Goal: Information Seeking & Learning: Learn about a topic

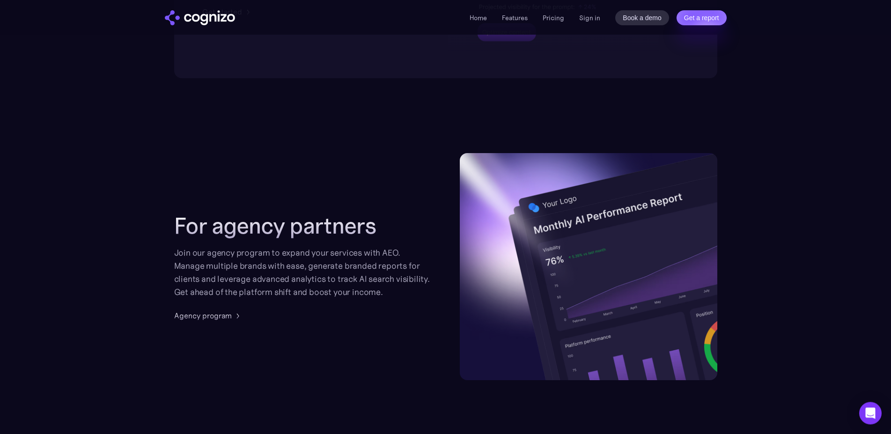
scroll to position [2268, 0]
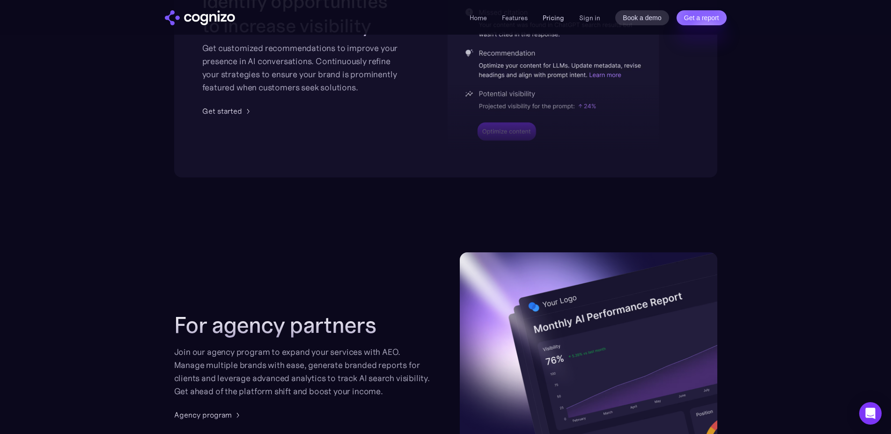
click at [556, 18] on link "Pricing" at bounding box center [554, 18] width 22 height 8
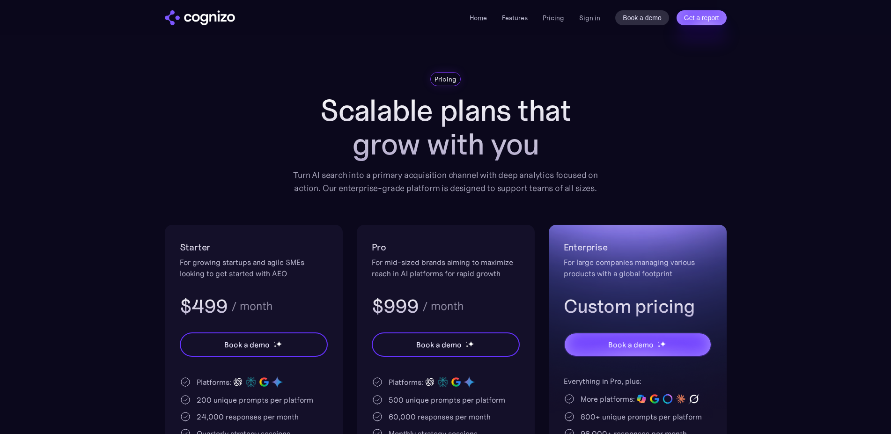
scroll to position [96, 0]
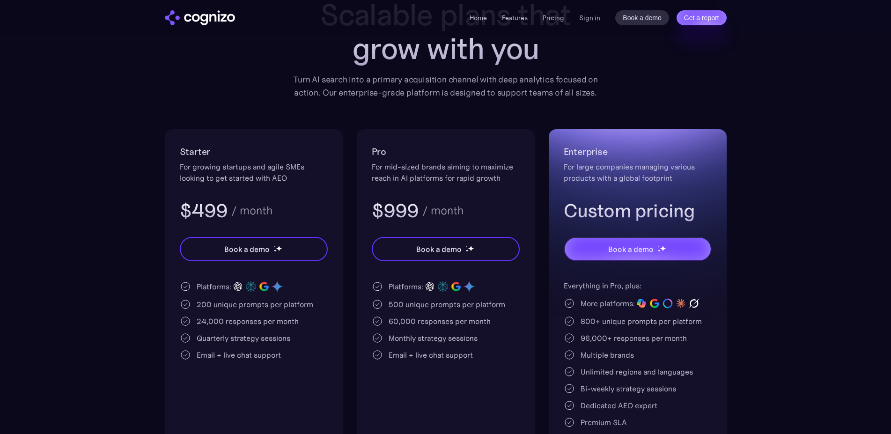
click at [280, 304] on div "200 unique prompts per platform" at bounding box center [255, 304] width 117 height 11
click at [369, 312] on div "Pro For mid-sized brands aiming to maximize reach in AI platforms for rapid gro…" at bounding box center [446, 301] width 178 height 344
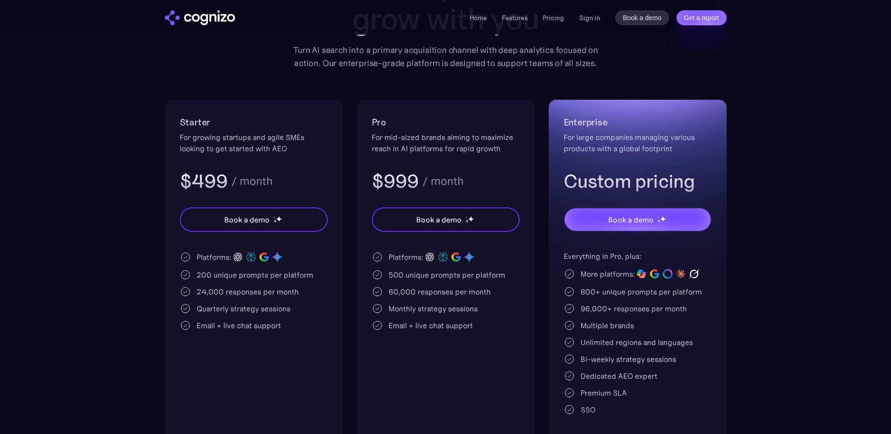
scroll to position [143, 0]
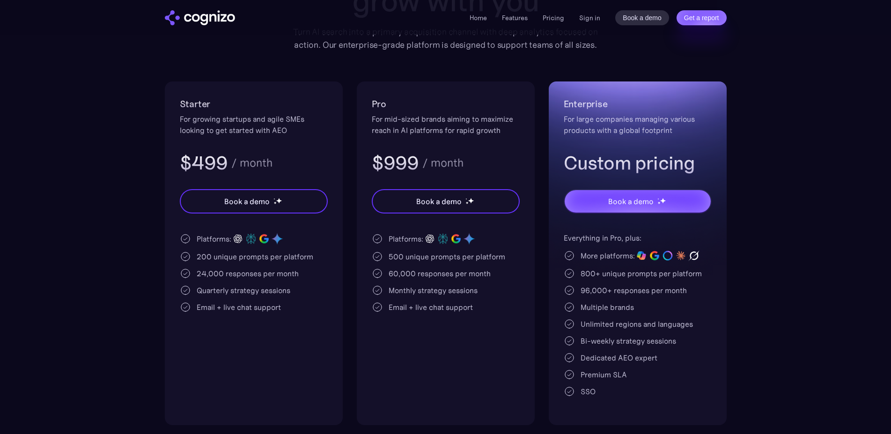
click at [262, 304] on div "Email + live chat support" at bounding box center [239, 307] width 84 height 11
drag, startPoint x: 262, startPoint y: 304, endPoint x: 321, endPoint y: 320, distance: 61.1
click at [263, 304] on div "Email + live chat support" at bounding box center [239, 307] width 84 height 11
click at [321, 320] on div "Starter For growing startups and agile SMEs looking to get started with AEO $49…" at bounding box center [254, 254] width 178 height 344
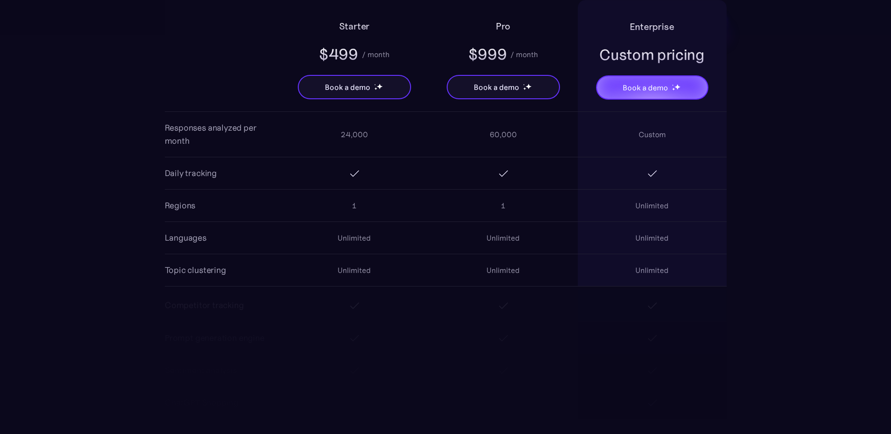
scroll to position [860, 0]
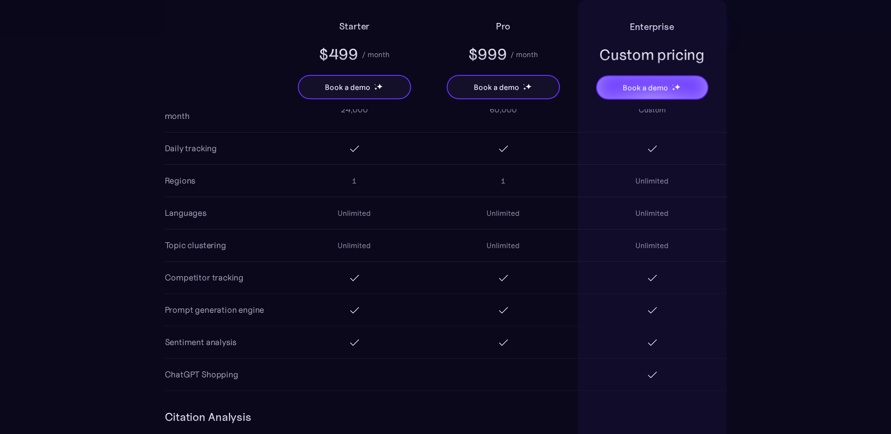
click at [351, 208] on div "Unlimited" at bounding box center [354, 213] width 33 height 11
click at [339, 253] on div "Unlimited" at bounding box center [354, 245] width 149 height 30
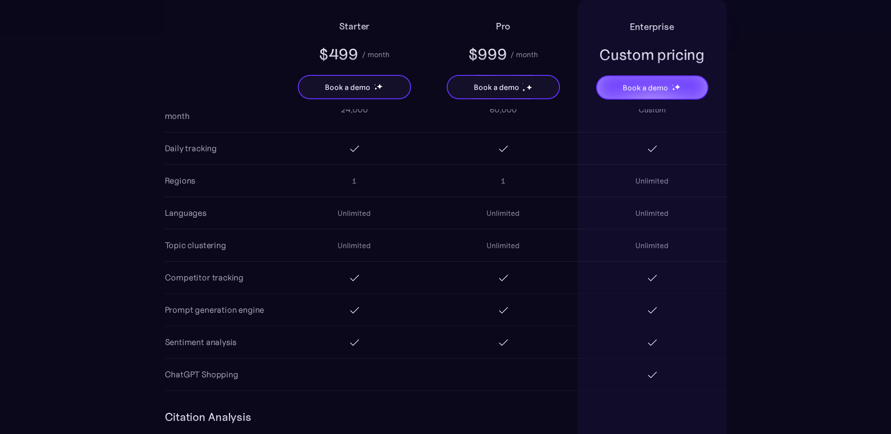
click at [339, 253] on div "Unlimited" at bounding box center [354, 245] width 149 height 30
click at [428, 256] on div "Unlimited" at bounding box center [354, 245] width 149 height 30
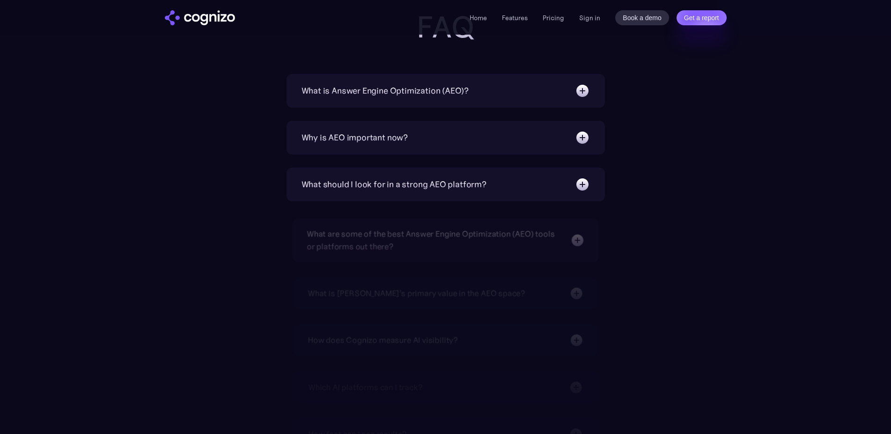
scroll to position [2389, 0]
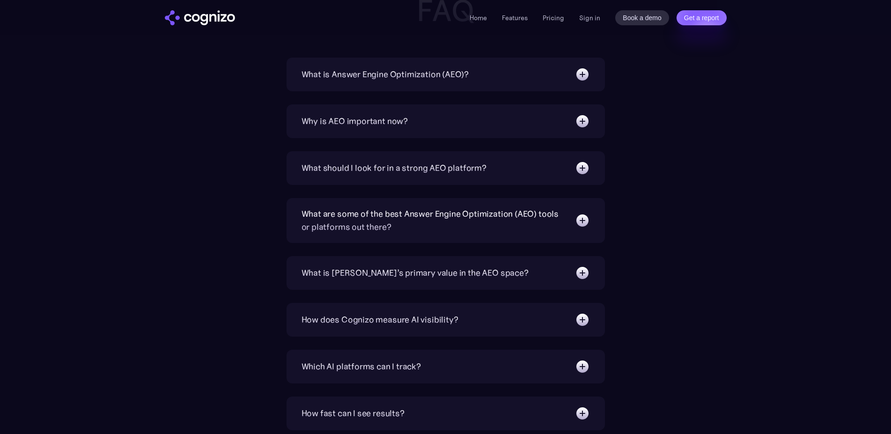
click at [449, 167] on div "What should I look for in a strong AEO platform?" at bounding box center [394, 168] width 185 height 13
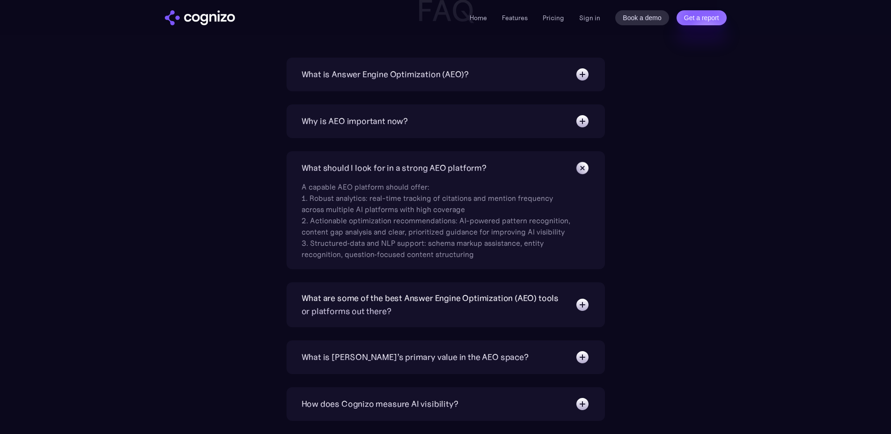
click at [450, 167] on div "What should I look for in a strong AEO platform?" at bounding box center [394, 168] width 185 height 13
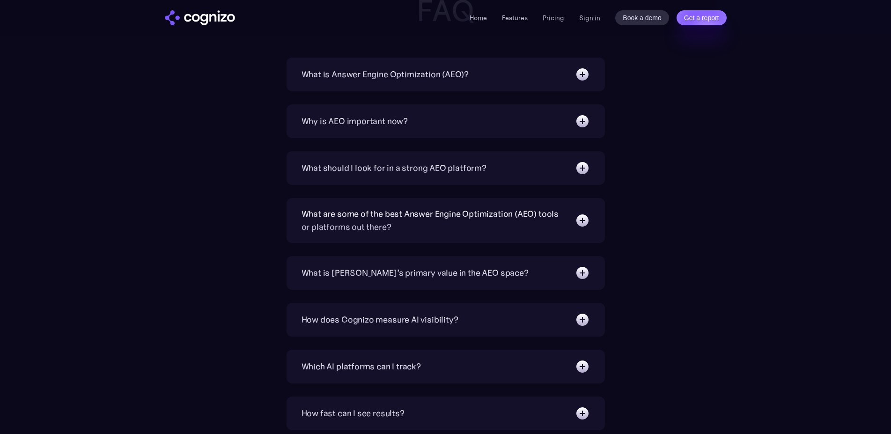
click at [386, 126] on div "Why is AEO important now?" at bounding box center [355, 121] width 107 height 13
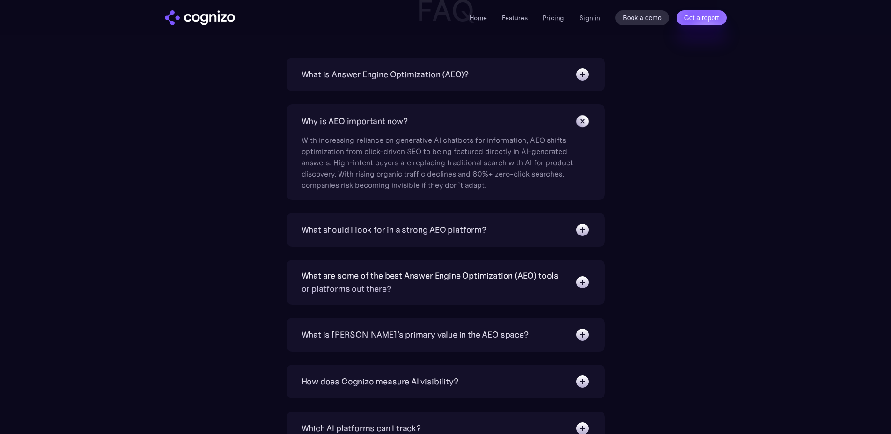
click at [404, 131] on div "With increasing reliance on generative AI chatbots for information, AEO shifts …" at bounding box center [438, 160] width 272 height 62
click at [409, 70] on div "What is Answer Engine Optimization (AEO)?" at bounding box center [386, 74] width 168 height 13
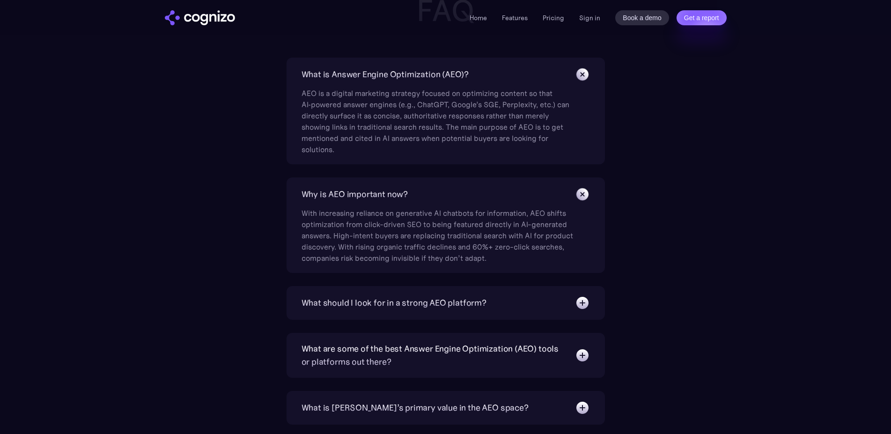
drag, startPoint x: 410, startPoint y: 72, endPoint x: 418, endPoint y: 94, distance: 23.4
click at [411, 72] on div "What is Answer Engine Optimization (AEO)?" at bounding box center [386, 74] width 168 height 13
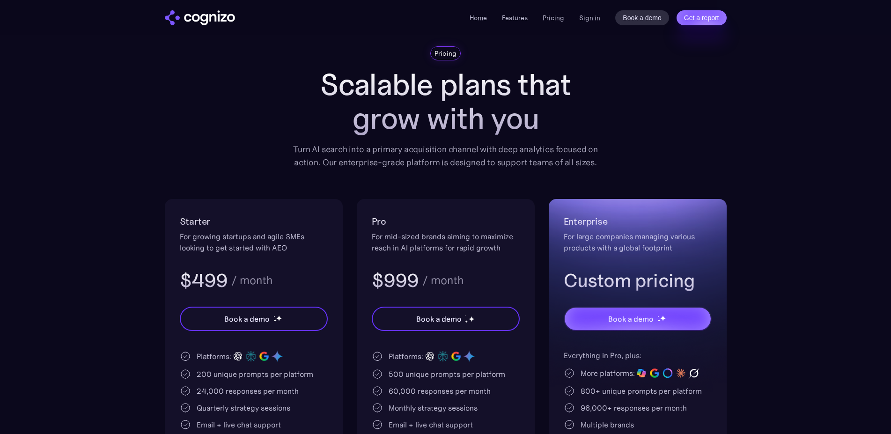
scroll to position [13, 0]
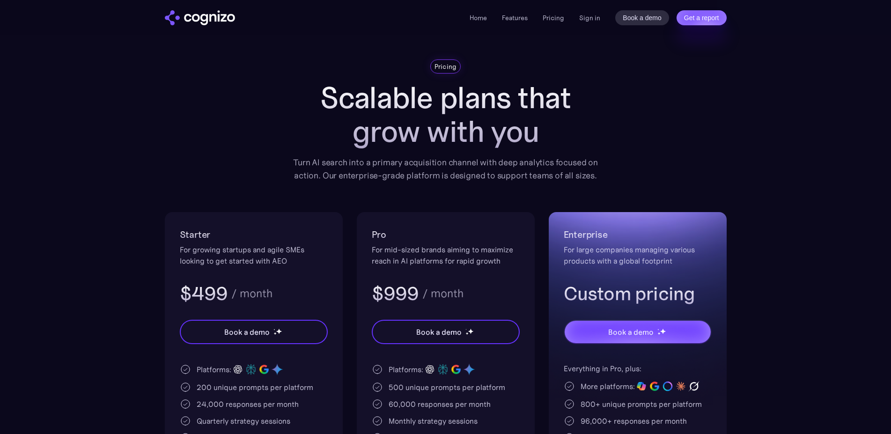
click at [522, 170] on div "Turn AI search into a primary acquisition channel with deep analytics focused o…" at bounding box center [446, 169] width 319 height 26
click at [564, 167] on div "Turn AI search into a primary acquisition channel with deep analytics focused o…" at bounding box center [446, 169] width 319 height 26
